Goal: Contribute content

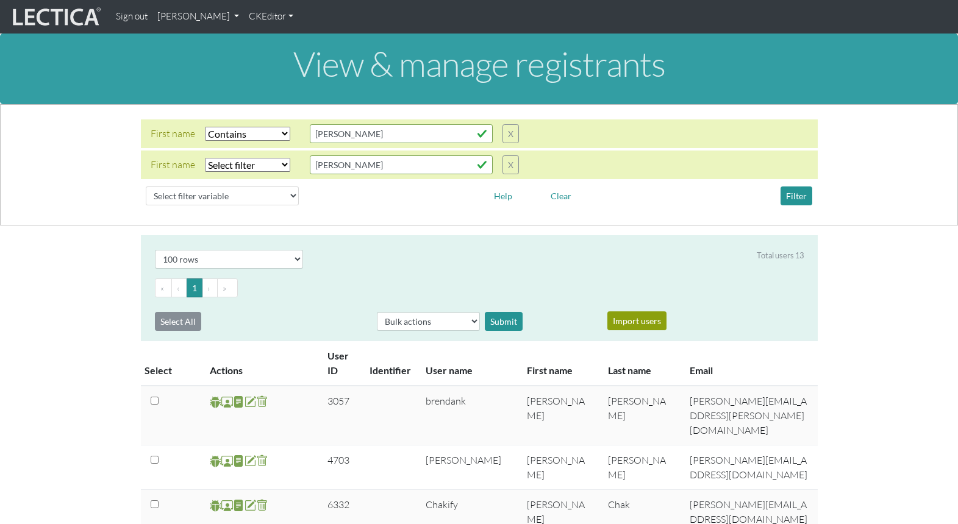
select select "icontains"
select select "100"
click at [245, 17] on link "CKEditor" at bounding box center [271, 17] width 54 height 24
click at [182, 18] on link "[PERSON_NAME]" at bounding box center [197, 17] width 91 height 24
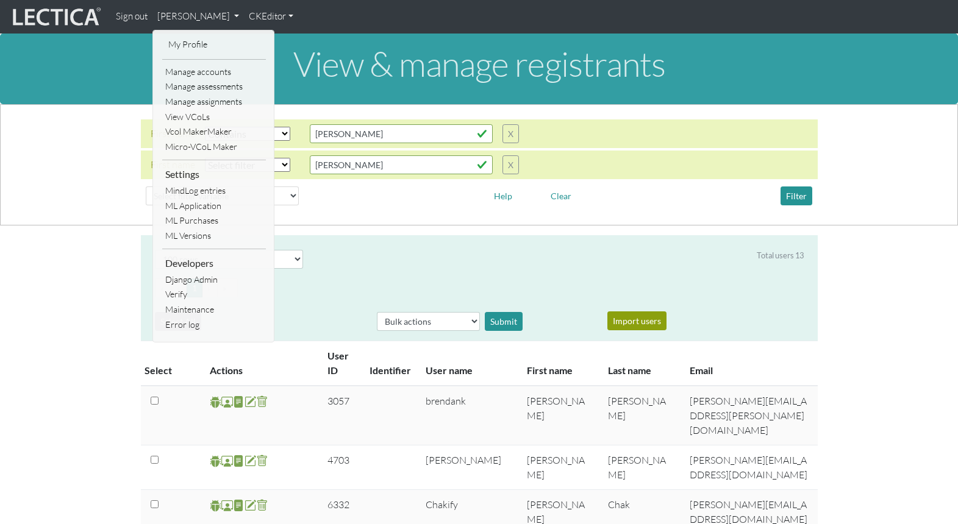
click at [185, 43] on link "My Profile" at bounding box center [214, 44] width 98 height 15
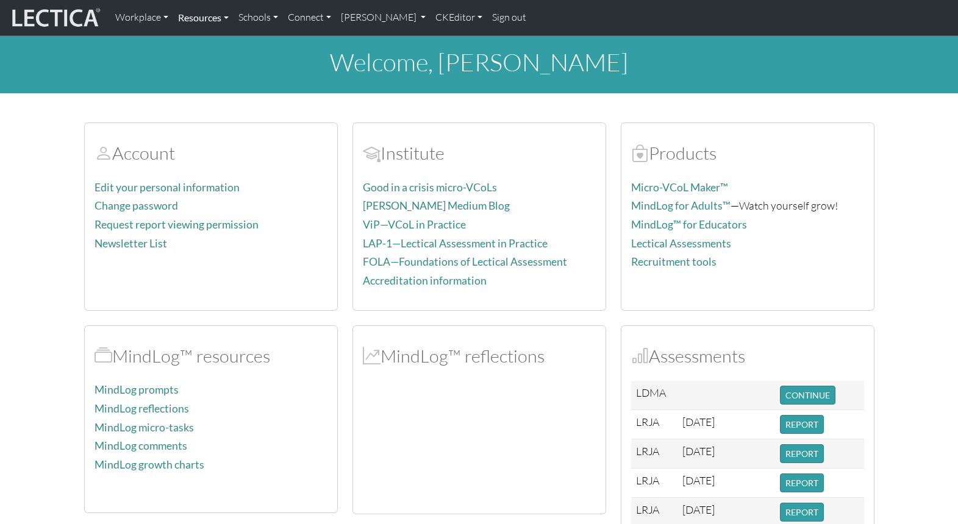
click at [198, 16] on link "Resources" at bounding box center [203, 18] width 60 height 26
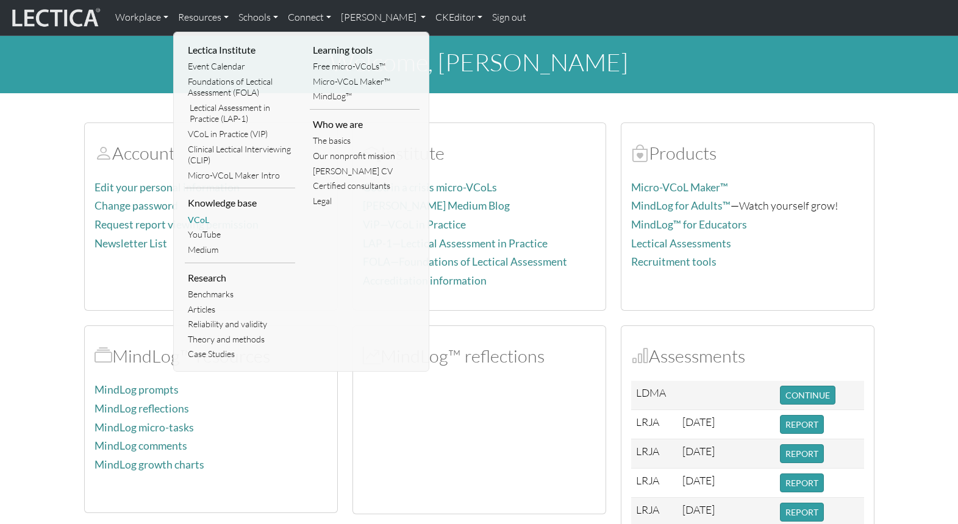
click at [198, 213] on link "VCoL" at bounding box center [240, 220] width 110 height 15
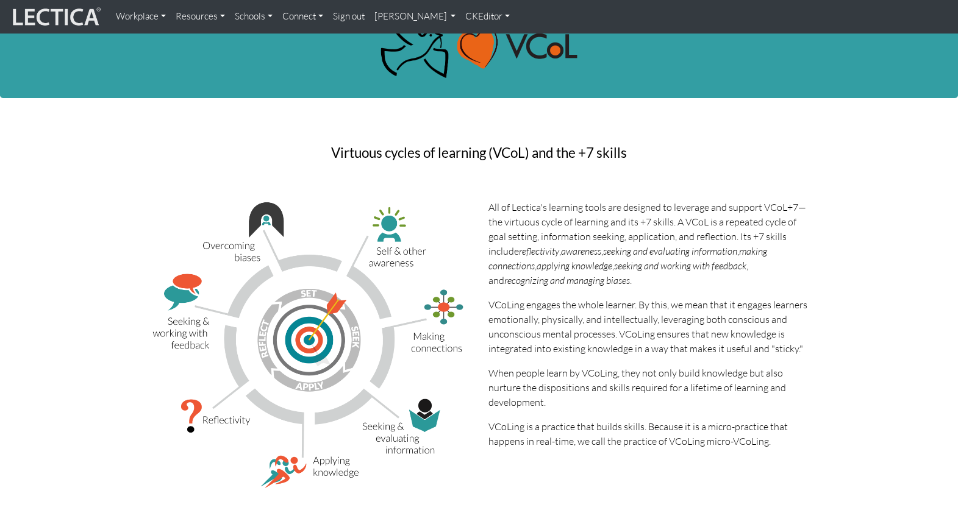
scroll to position [48, 0]
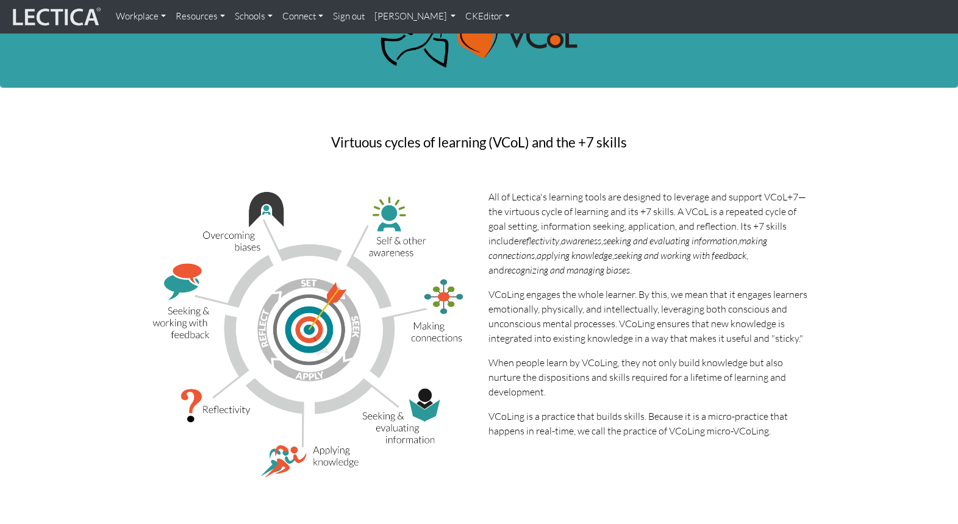
click at [476, 142] on h3 "Virtuous cycles of learning (VCoL) and the +7 skills" at bounding box center [479, 142] width 320 height 15
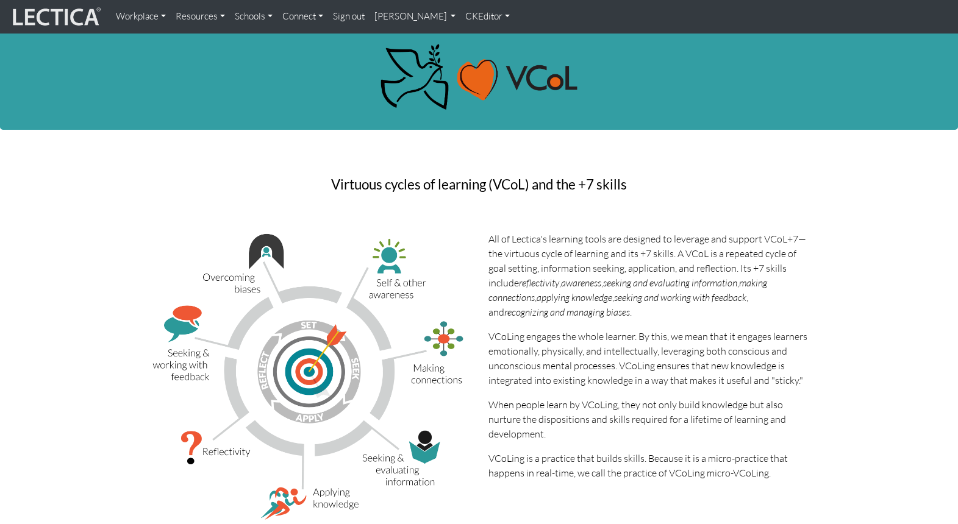
scroll to position [0, 0]
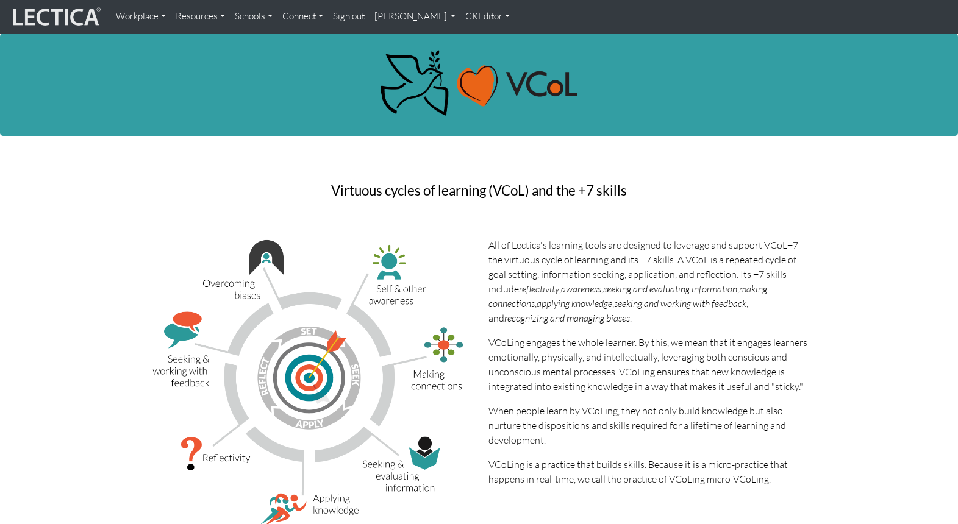
click at [460, 19] on link "CKEditor" at bounding box center [487, 17] width 54 height 24
click at [470, 38] on link "Edit" at bounding box center [482, 42] width 24 height 14
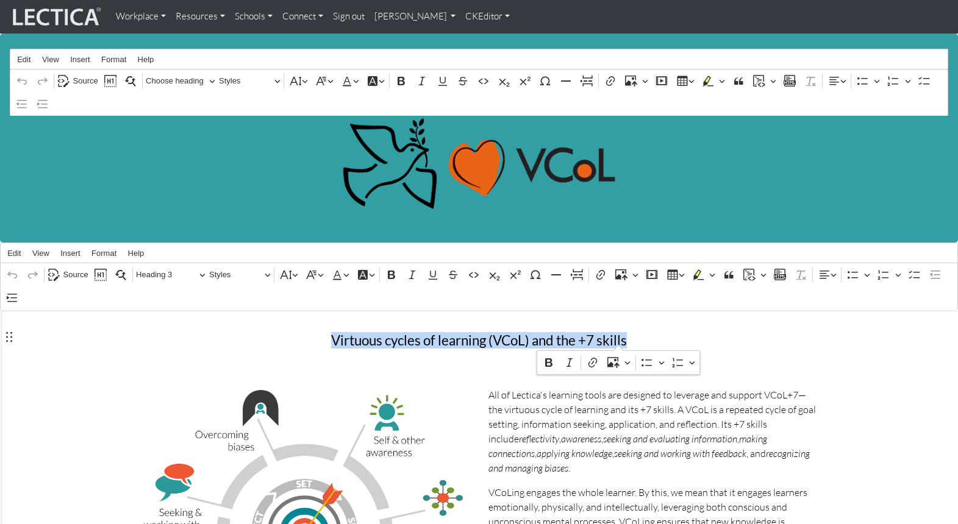
drag, startPoint x: 340, startPoint y: 335, endPoint x: 617, endPoint y: 340, distance: 277.5
click at [617, 340] on h3 "Virtuous cycles of learning (VCoL) and the +7 skills" at bounding box center [479, 341] width 329 height 15
click at [162, 272] on span "Heading 3" at bounding box center [167, 275] width 63 height 15
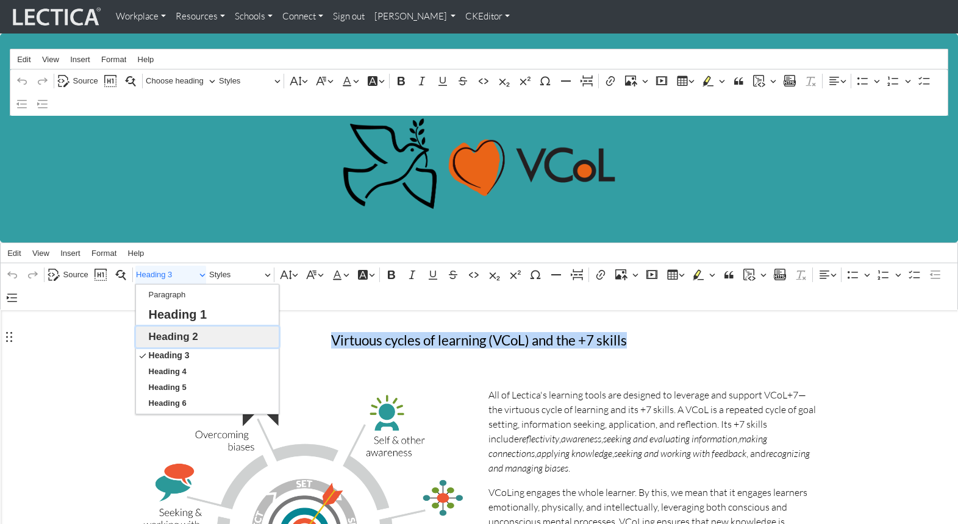
click at [174, 334] on span "Heading 2" at bounding box center [173, 336] width 49 height 19
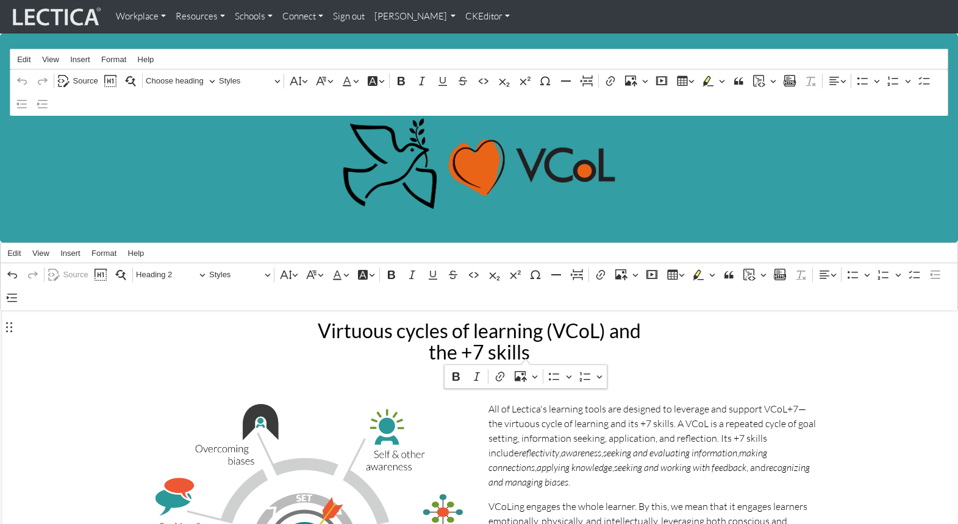
click at [283, 337] on div "Virtuous cycles of learning (VCoL) and the +7 skills" at bounding box center [479, 341] width 695 height 62
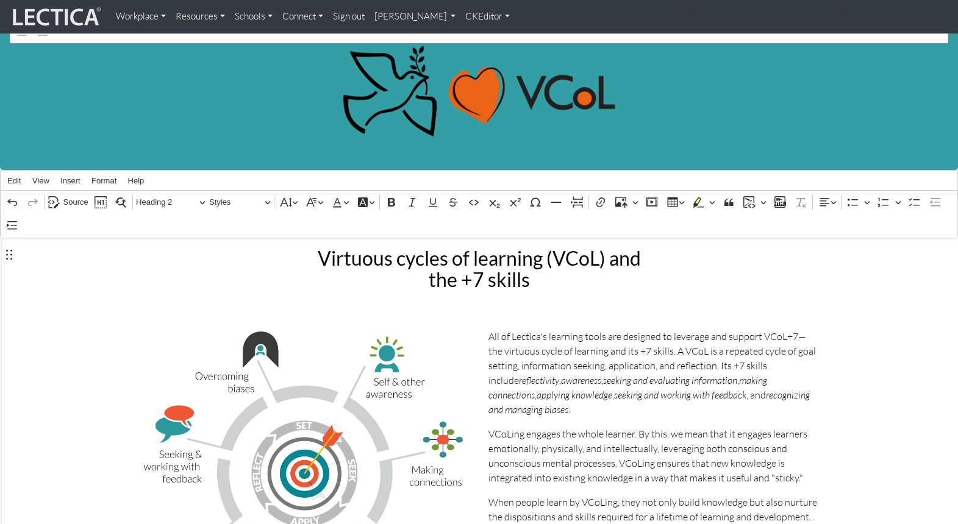
scroll to position [91, 0]
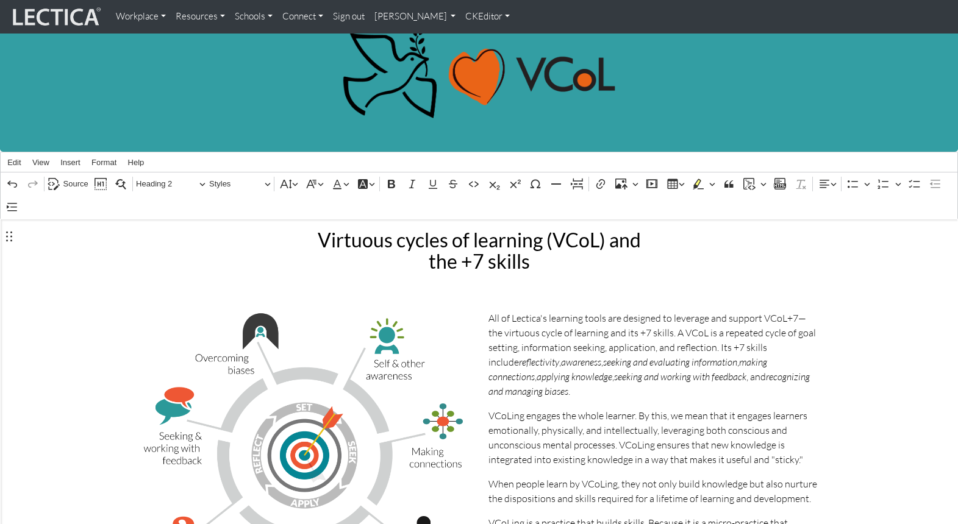
click at [621, 240] on h2 "Virtuous cycles of learning (VCoL) and the +7 skills" at bounding box center [479, 250] width 329 height 43
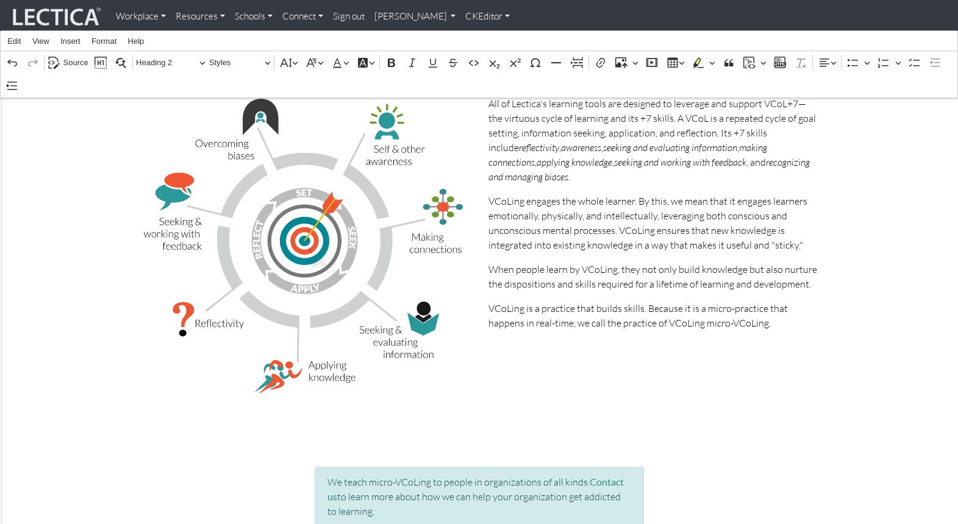
scroll to position [0, 0]
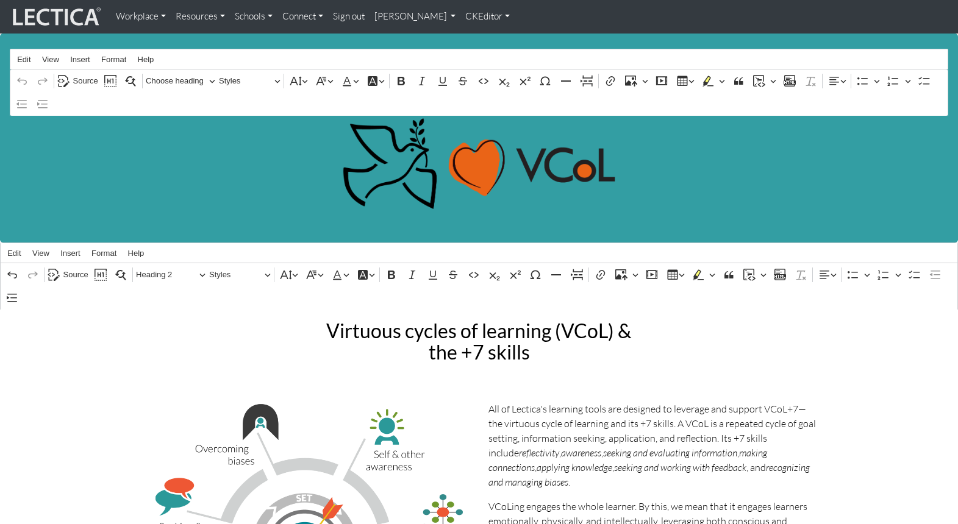
click at [460, 16] on link "CKEditor" at bounding box center [487, 17] width 54 height 24
click at [470, 36] on link "Stop editing" at bounding box center [495, 42] width 51 height 14
